Goal: Task Accomplishment & Management: Manage account settings

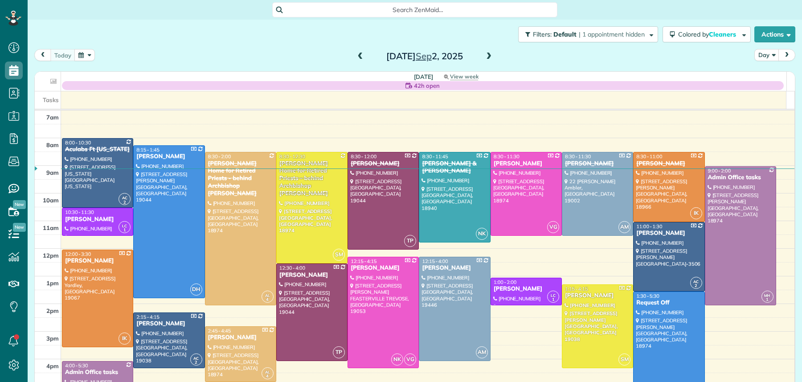
scroll to position [4, 4]
click at [485, 57] on span at bounding box center [489, 57] width 10 height 8
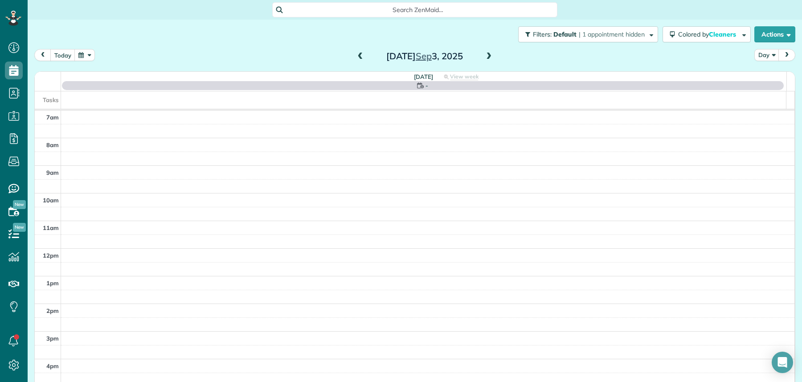
click at [485, 57] on span at bounding box center [489, 57] width 10 height 8
click at [486, 57] on span at bounding box center [489, 57] width 10 height 8
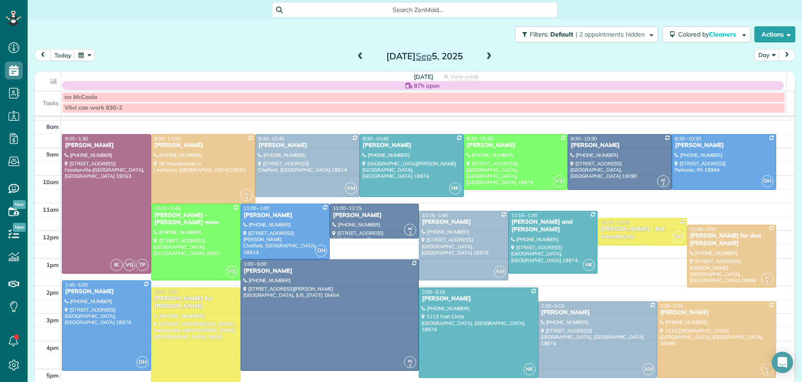
scroll to position [88, 0]
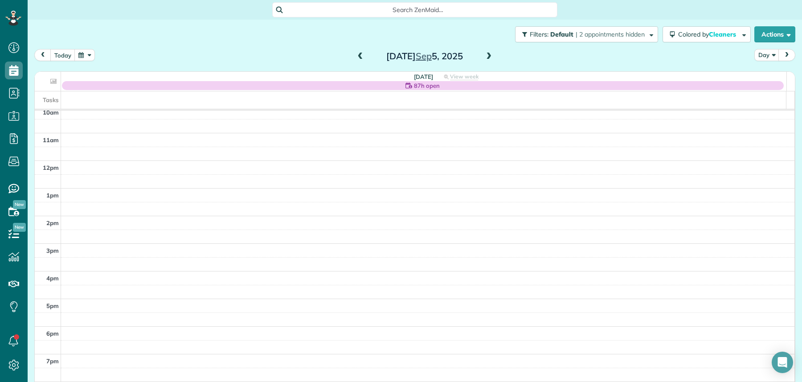
click at [355, 57] on span at bounding box center [360, 57] width 10 height 8
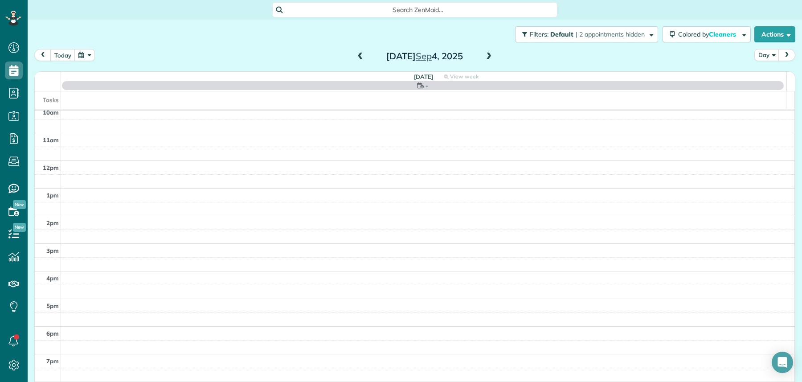
scroll to position [0, 0]
click at [355, 57] on span at bounding box center [360, 57] width 10 height 8
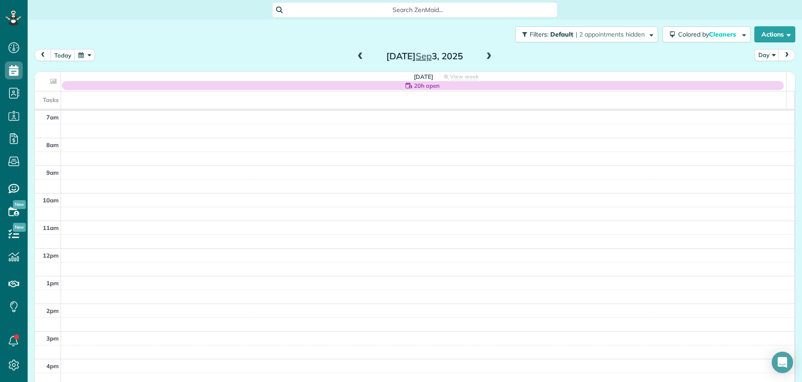
drag, startPoint x: 355, startPoint y: 56, endPoint x: 363, endPoint y: 58, distance: 7.5
click at [355, 57] on span at bounding box center [360, 57] width 10 height 8
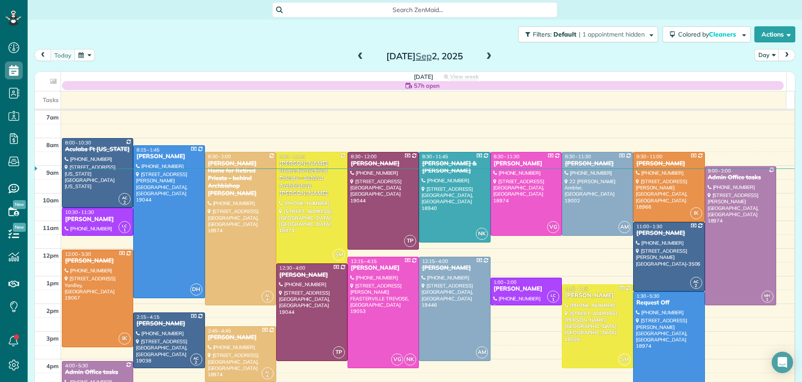
click at [484, 55] on span at bounding box center [489, 57] width 10 height 8
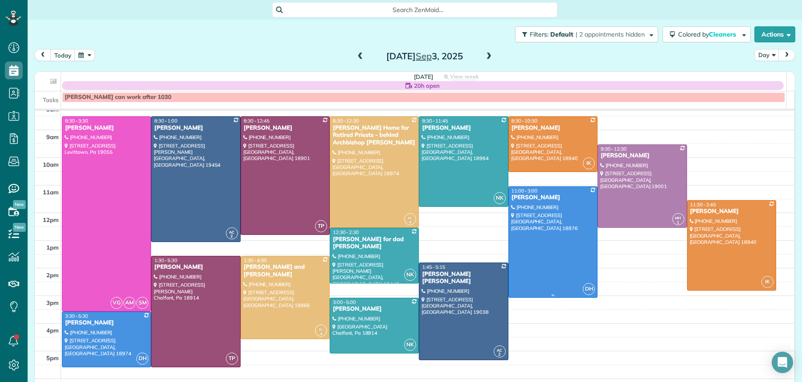
scroll to position [33, 0]
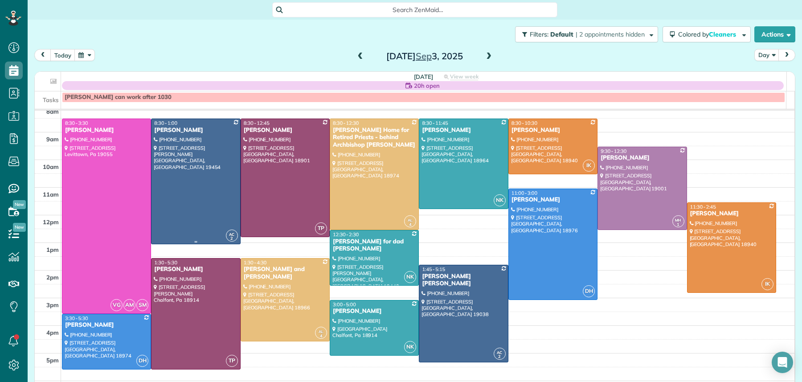
click at [183, 131] on div "[PERSON_NAME]" at bounding box center [196, 130] width 84 height 8
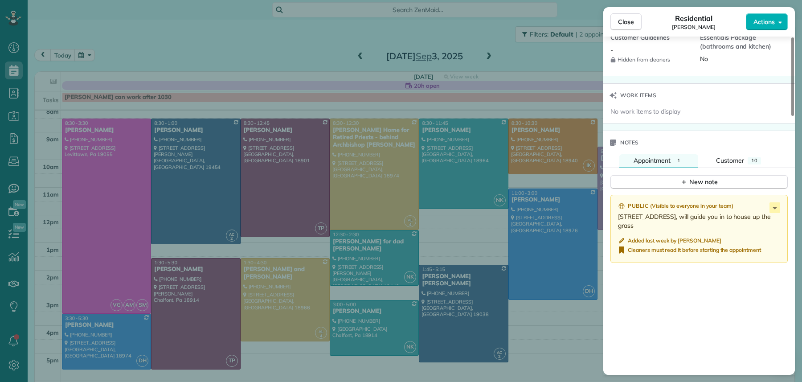
scroll to position [896, 0]
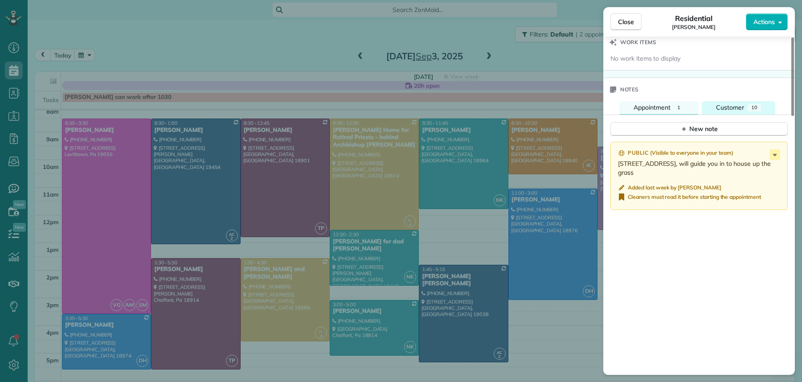
click at [727, 111] on span "Customer" at bounding box center [730, 107] width 28 height 8
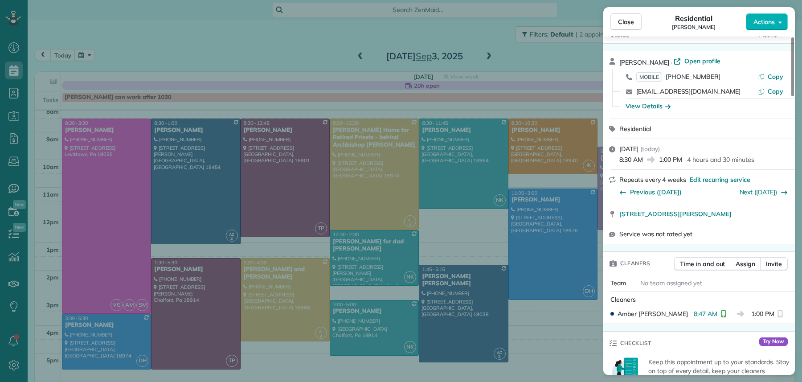
scroll to position [0, 0]
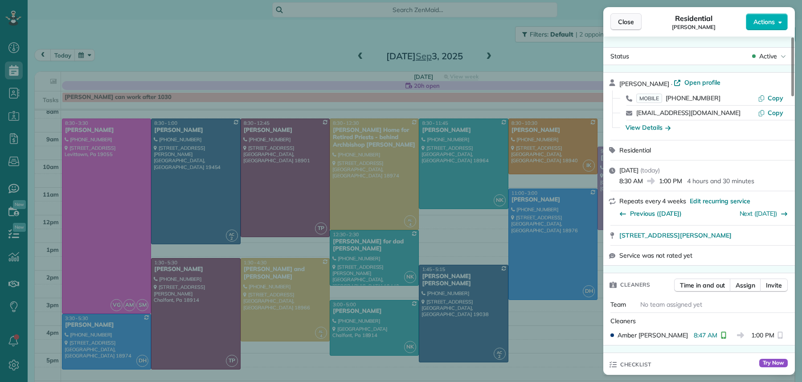
click at [633, 27] on button "Close" at bounding box center [625, 21] width 31 height 17
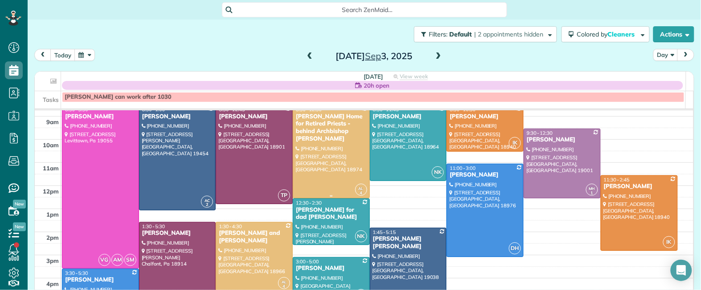
scroll to position [290, 27]
click at [436, 53] on span at bounding box center [438, 57] width 10 height 8
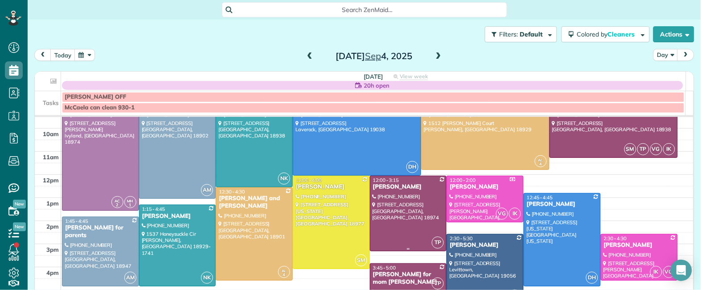
scroll to position [50, 0]
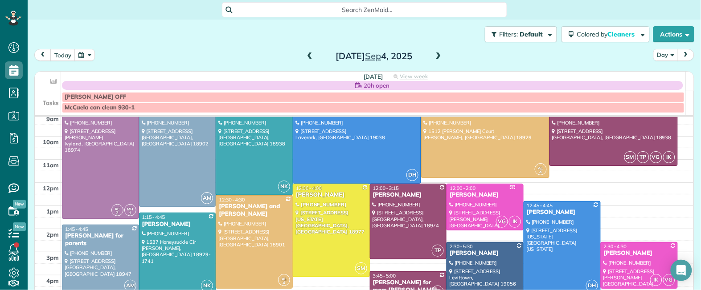
drag, startPoint x: 299, startPoint y: 57, endPoint x: 305, endPoint y: 57, distance: 5.3
click at [302, 57] on div "[DATE]" at bounding box center [373, 56] width 143 height 14
click at [305, 57] on span at bounding box center [310, 57] width 10 height 8
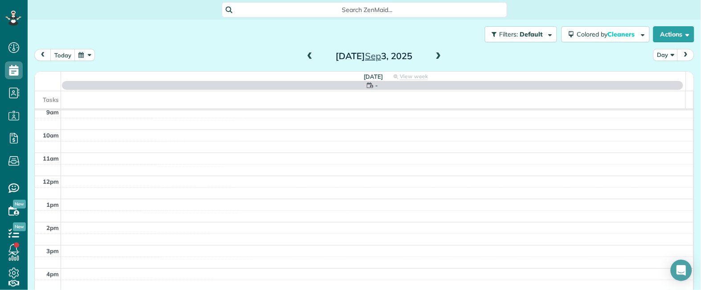
scroll to position [0, 0]
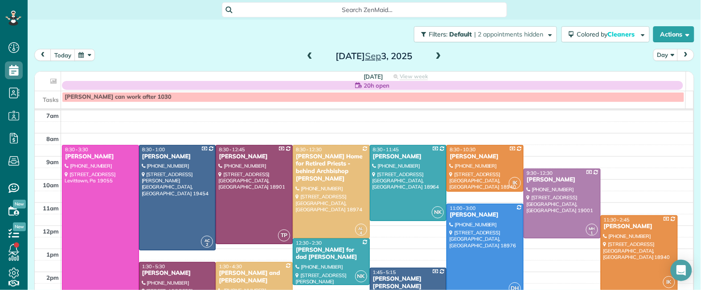
click at [435, 52] on span at bounding box center [438, 56] width 10 height 13
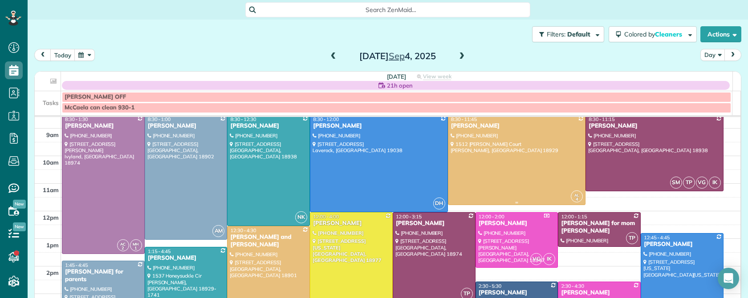
scroll to position [32, 0]
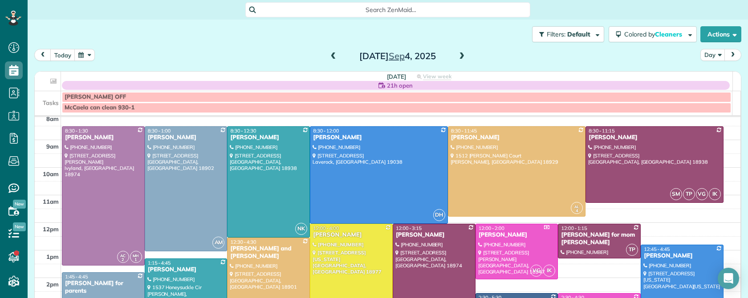
click at [330, 55] on span at bounding box center [334, 57] width 10 height 8
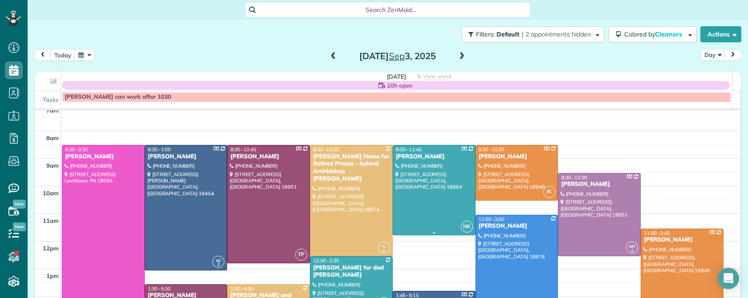
scroll to position [38, 0]
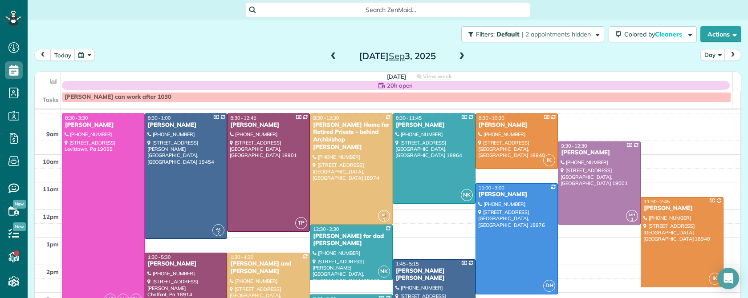
click at [420, 228] on div "7am 8am 9am 10am 11am 12pm 1pm 2pm 3pm 4pm 5pm 6pm 7pm 8pm VG AM SM 8:30 - 3:30…" at bounding box center [388, 265] width 706 height 386
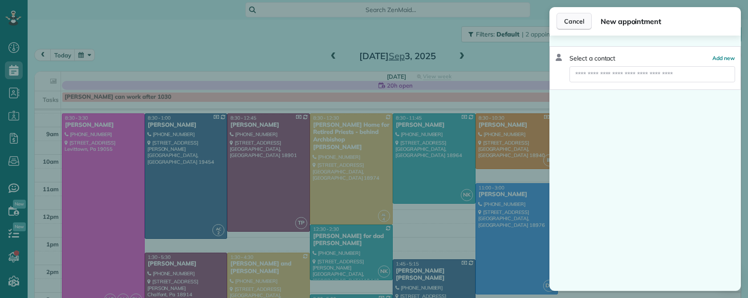
click at [579, 19] on span "Cancel" at bounding box center [574, 21] width 20 height 9
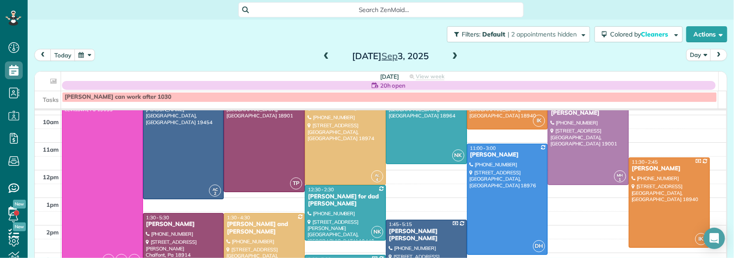
scroll to position [29, 0]
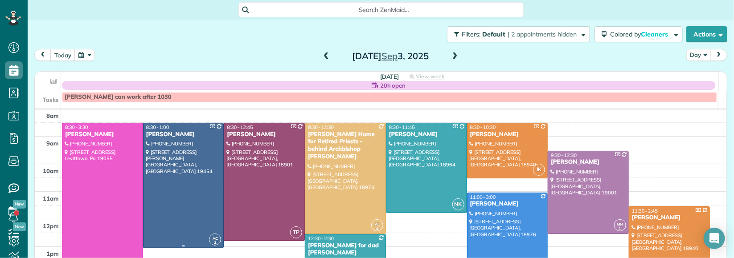
click at [170, 134] on div "[PERSON_NAME]" at bounding box center [184, 135] width 76 height 8
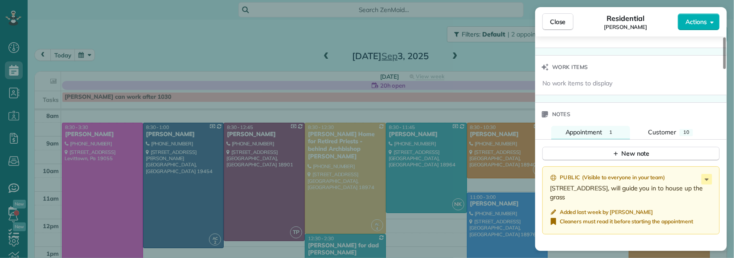
scroll to position [873, 0]
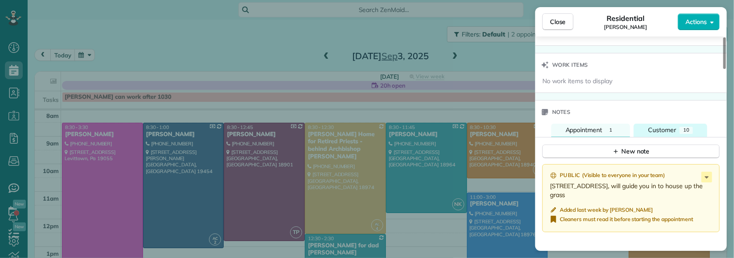
click at [655, 134] on span "Customer" at bounding box center [662, 130] width 28 height 8
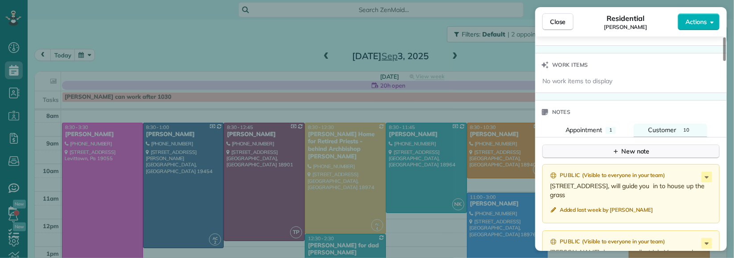
click at [649, 154] on div "New note" at bounding box center [630, 151] width 37 height 9
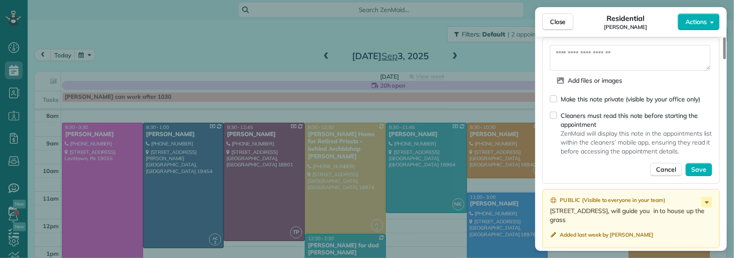
scroll to position [984, 0]
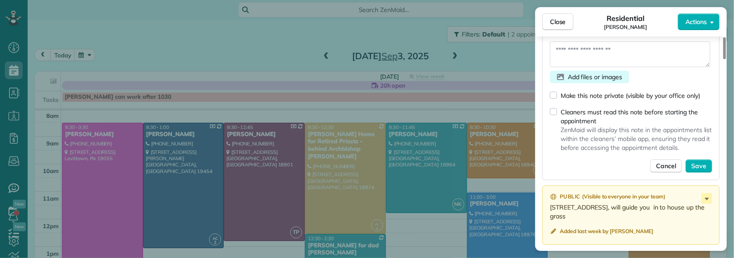
click at [571, 82] on span "Add files or images" at bounding box center [594, 77] width 54 height 9
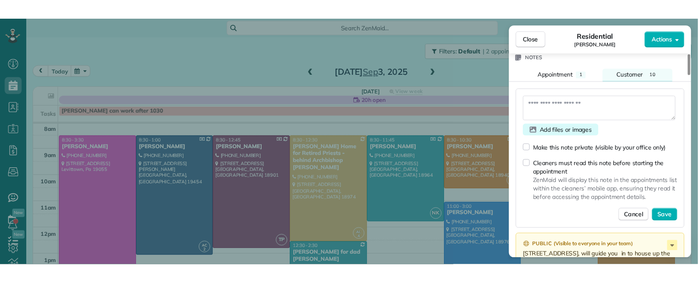
scroll to position [951, 0]
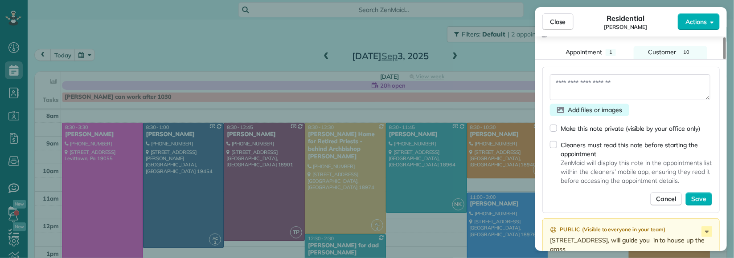
click at [564, 116] on div "Add files or images" at bounding box center [589, 110] width 79 height 12
click at [564, 115] on div "Add files or images" at bounding box center [589, 110] width 79 height 12
click at [563, 113] on icon "button" at bounding box center [560, 110] width 7 height 6
drag, startPoint x: 563, startPoint y: 112, endPoint x: 571, endPoint y: 113, distance: 8.5
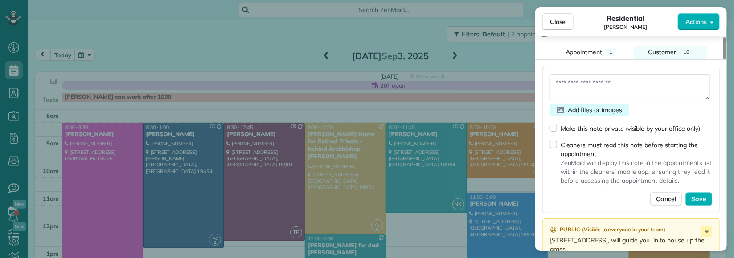
click at [564, 111] on div "Add files or images" at bounding box center [589, 110] width 79 height 12
click at [574, 112] on span "Add files or images" at bounding box center [594, 110] width 54 height 9
click at [575, 111] on span "Add files or images" at bounding box center [594, 110] width 54 height 9
click at [577, 112] on span "Add files or images" at bounding box center [594, 110] width 54 height 9
click at [578, 113] on span "Add files or images" at bounding box center [594, 110] width 54 height 9
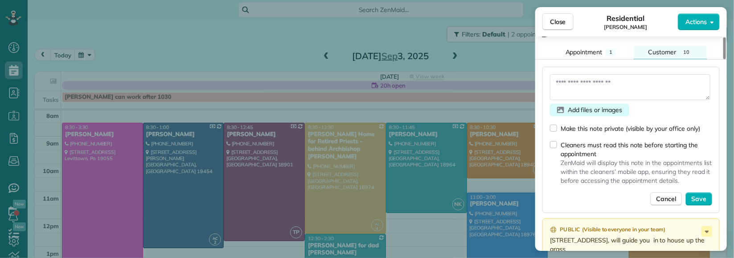
click at [579, 113] on span "Add files or images" at bounding box center [594, 110] width 54 height 9
drag, startPoint x: 581, startPoint y: 113, endPoint x: 591, endPoint y: 111, distance: 9.9
click at [584, 111] on span "Add files or images" at bounding box center [594, 110] width 54 height 9
drag, startPoint x: 591, startPoint y: 111, endPoint x: 605, endPoint y: 106, distance: 15.5
click at [595, 110] on span "Add files or images" at bounding box center [594, 110] width 54 height 9
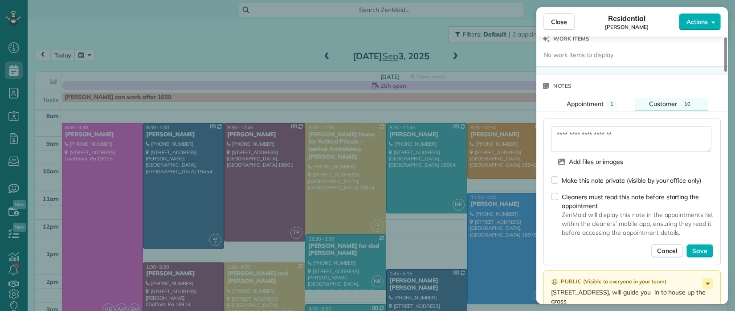
scroll to position [899, 0]
click at [704, 25] on span "Actions" at bounding box center [696, 21] width 21 height 9
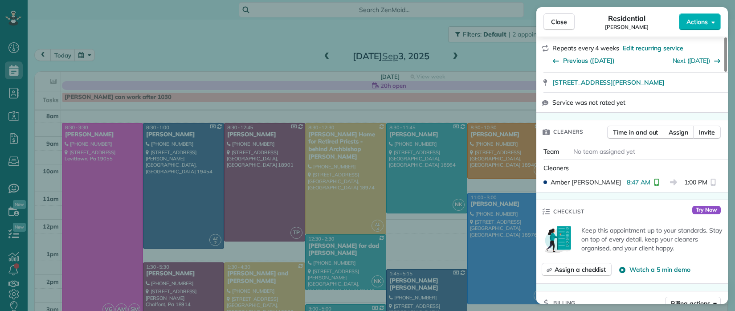
scroll to position [0, 0]
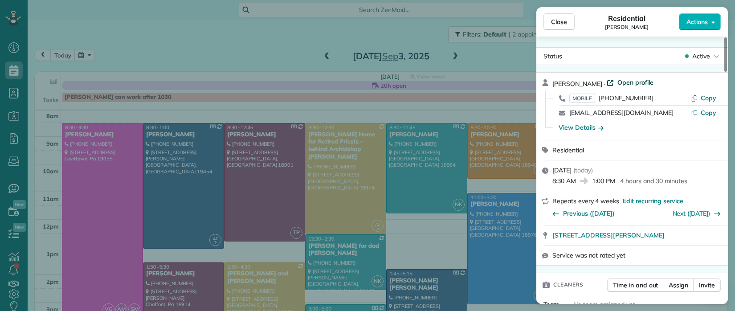
click at [644, 82] on span "Open profile" at bounding box center [635, 82] width 36 height 9
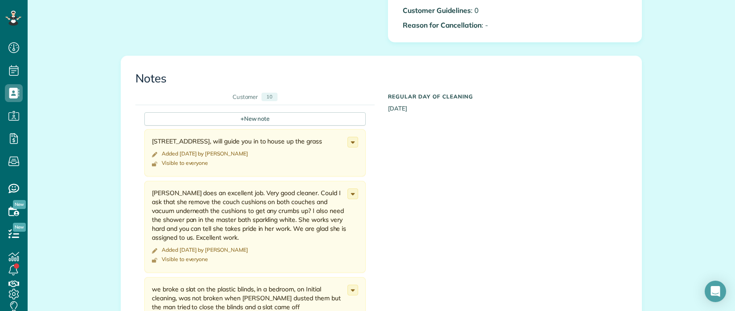
scroll to position [727, 0]
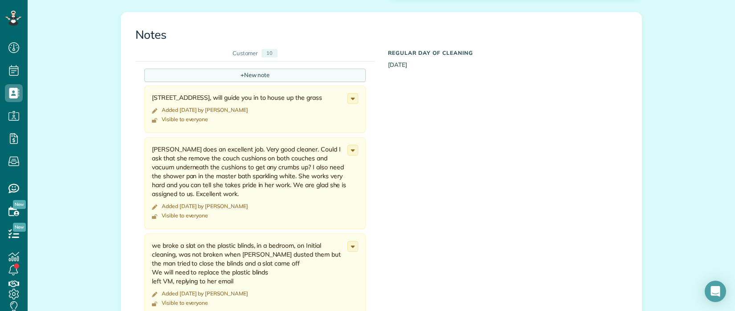
click at [264, 69] on div "+ New note" at bounding box center [254, 75] width 221 height 13
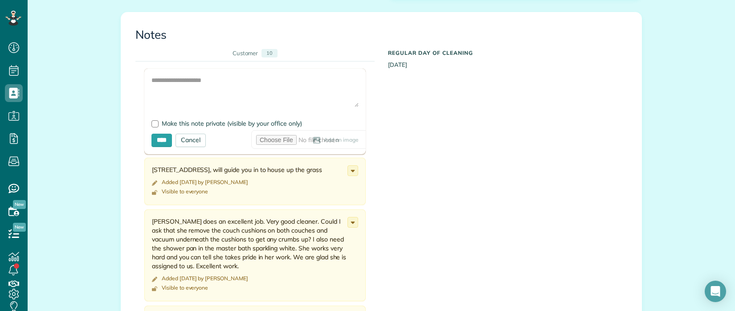
click at [324, 137] on span "Add an image" at bounding box center [341, 140] width 35 height 7
click at [313, 137] on icon at bounding box center [317, 140] width 8 height 7
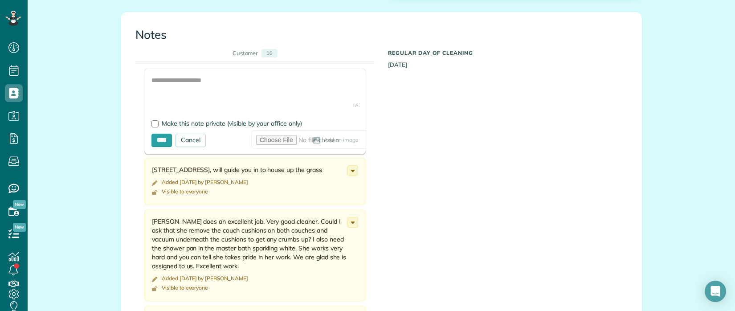
click at [215, 137] on div "Add an image" at bounding box center [282, 140] width 153 height 7
click at [313, 137] on use at bounding box center [316, 140] width 7 height 7
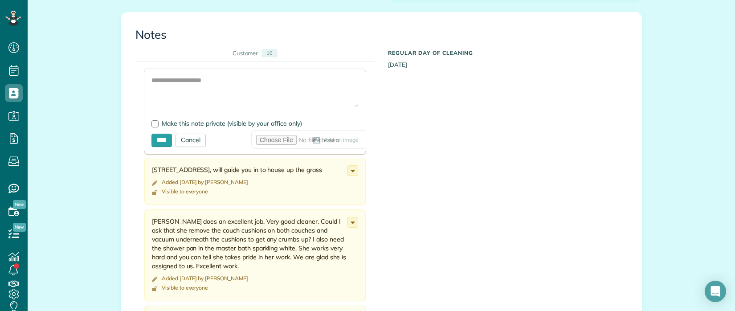
click at [324, 137] on span "Add an image" at bounding box center [341, 140] width 35 height 7
click at [313, 137] on use at bounding box center [316, 140] width 7 height 7
click at [324, 137] on span "Add an image" at bounding box center [341, 140] width 35 height 7
click at [251, 130] on input "file" at bounding box center [361, 139] width 221 height 19
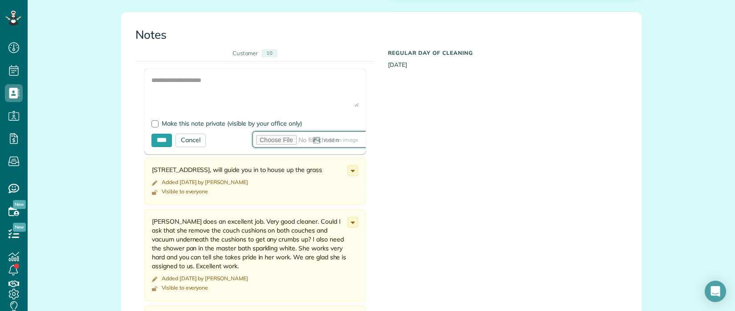
drag, startPoint x: 251, startPoint y: 127, endPoint x: 224, endPoint y: 131, distance: 27.5
click at [251, 130] on input "file" at bounding box center [361, 139] width 221 height 19
click at [324, 137] on span "Add an image" at bounding box center [341, 140] width 35 height 7
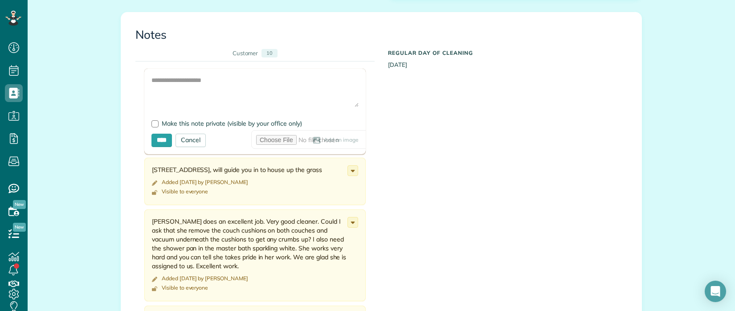
click at [324, 137] on span "Add an image" at bounding box center [341, 140] width 35 height 7
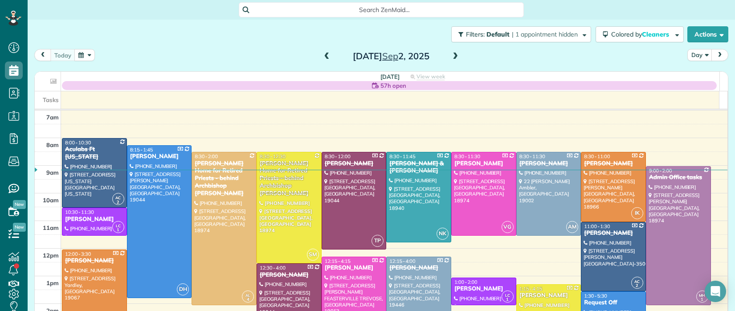
scroll to position [4, 4]
drag, startPoint x: 446, startPoint y: 56, endPoint x: 453, endPoint y: 53, distance: 7.2
click at [450, 55] on span at bounding box center [455, 57] width 10 height 8
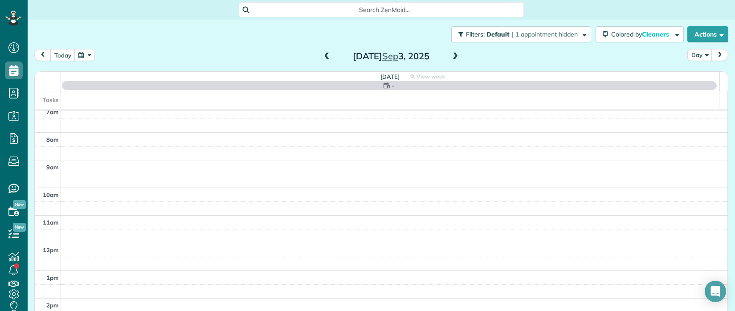
scroll to position [15, 0]
